Goal: Information Seeking & Learning: Compare options

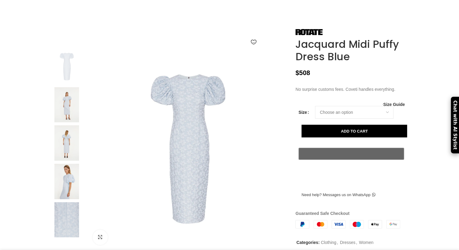
scroll to position [0, 63]
click at [65, 160] on img at bounding box center [66, 142] width 37 height 35
click at [66, 199] on img at bounding box center [66, 180] width 37 height 35
click at [69, 119] on img at bounding box center [66, 104] width 37 height 35
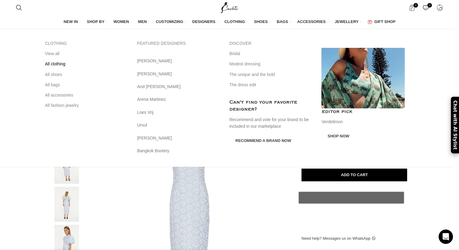
scroll to position [0, 0]
click at [60, 62] on link "All clothing" at bounding box center [86, 64] width 83 height 10
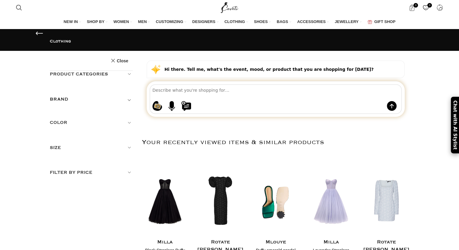
click at [77, 119] on h5 "Color" at bounding box center [91, 122] width 83 height 7
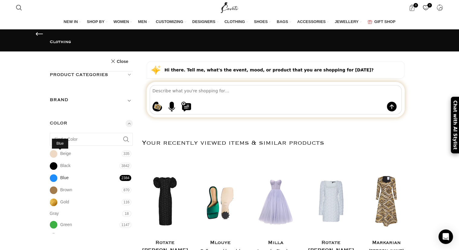
click at [57, 174] on span "Blue" at bounding box center [54, 178] width 8 height 8
click at [53, 172] on link "Blue Blue" at bounding box center [84, 177] width 69 height 11
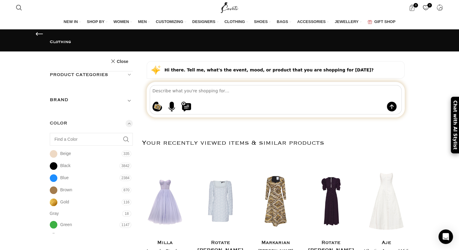
click at [123, 175] on span "2384" at bounding box center [126, 178] width 12 height 6
click at [50, 172] on link "Blue Blue" at bounding box center [84, 177] width 69 height 11
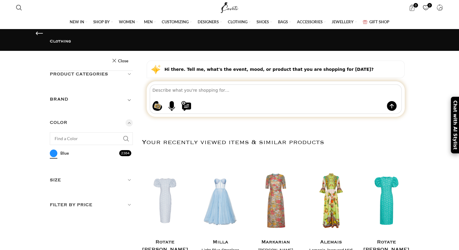
click at [110, 71] on h5 "Product categories" at bounding box center [91, 74] width 83 height 7
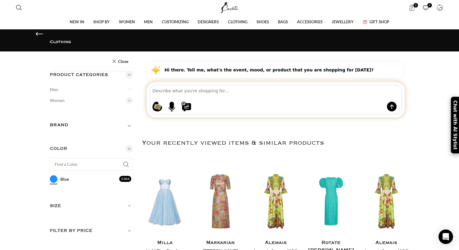
click at [0, 0] on link "Dresses" at bounding box center [0, 0] width 0 height 0
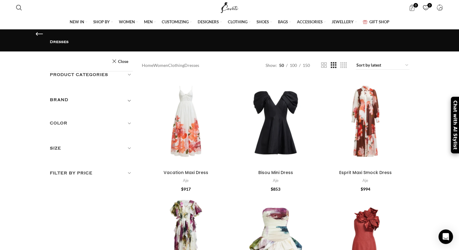
click at [63, 120] on h5 "Color" at bounding box center [91, 123] width 83 height 7
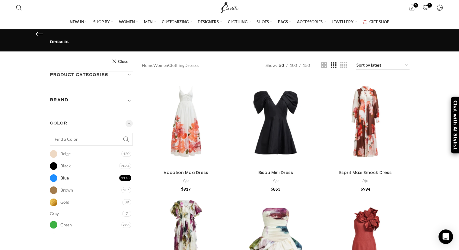
click at [52, 172] on link "Blue Blue" at bounding box center [84, 177] width 68 height 11
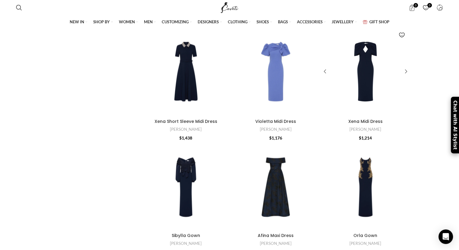
scroll to position [1299, 0]
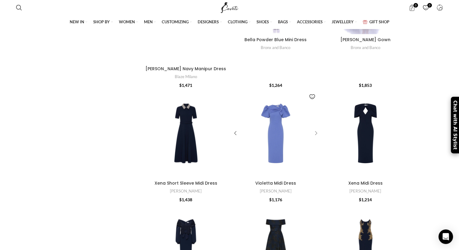
click at [315, 134] on div at bounding box center [315, 133] width 9 height 9
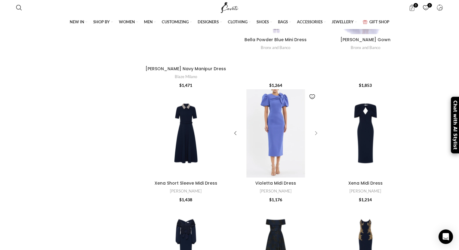
click at [316, 133] on div at bounding box center [315, 133] width 9 height 9
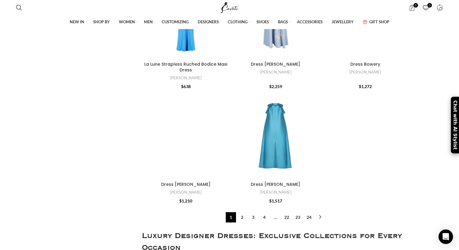
scroll to position [2115, 0]
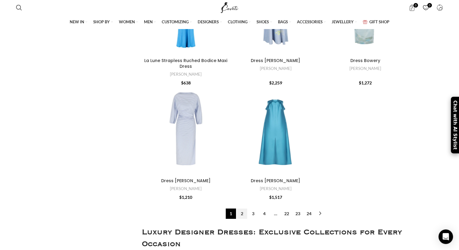
click at [241, 211] on link "2" at bounding box center [242, 213] width 10 height 10
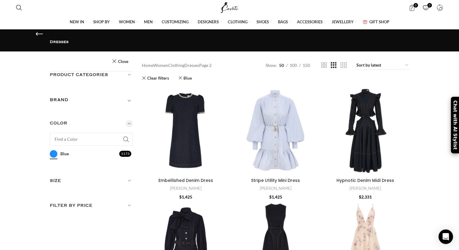
click at [61, 202] on h5 "Filter by price" at bounding box center [91, 205] width 83 height 7
drag, startPoint x: 134, startPoint y: 200, endPoint x: 52, endPoint y: 202, distance: 81.9
click at [52, 213] on span at bounding box center [51, 217] width 9 height 9
click at [118, 230] on button "Filter" at bounding box center [123, 235] width 20 height 11
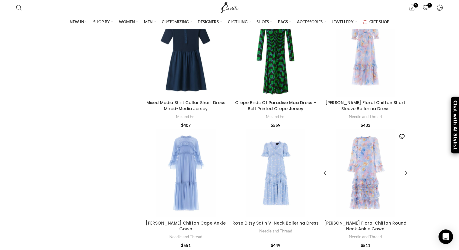
scroll to position [1299, 0]
